Goal: Information Seeking & Learning: Learn about a topic

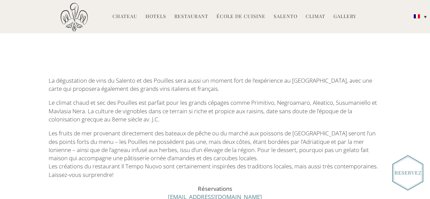
scroll to position [1323, 0]
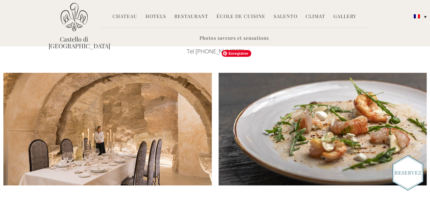
click at [239, 102] on img at bounding box center [323, 129] width 209 height 113
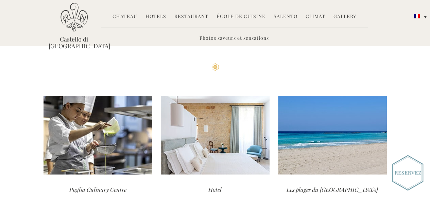
scroll to position [1649, 0]
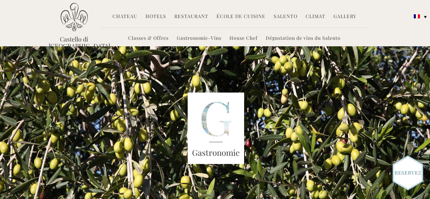
click at [195, 37] on link "Gastronomie-Vins" at bounding box center [199, 39] width 45 height 8
click at [192, 14] on link "Restaurant" at bounding box center [192, 17] width 34 height 8
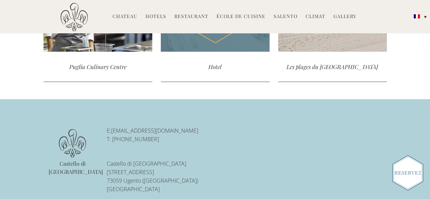
scroll to position [1790, 0]
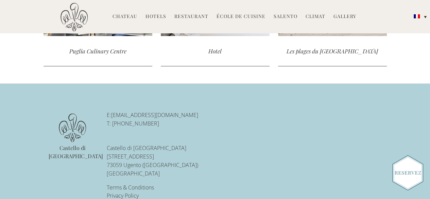
click at [192, 14] on link "Restaurant" at bounding box center [192, 17] width 34 height 8
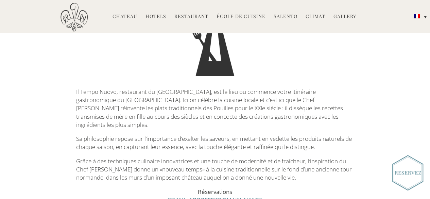
scroll to position [114, 0]
click at [337, 13] on link "Gallery" at bounding box center [345, 17] width 23 height 8
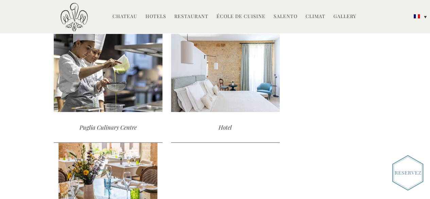
scroll to position [569, 0]
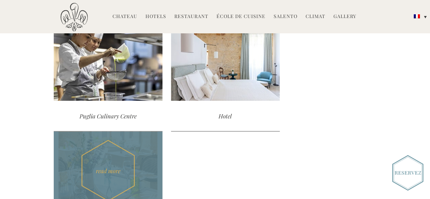
click at [163, 131] on div "read more" at bounding box center [108, 170] width 109 height 78
